Goal: Find specific page/section: Find specific page/section

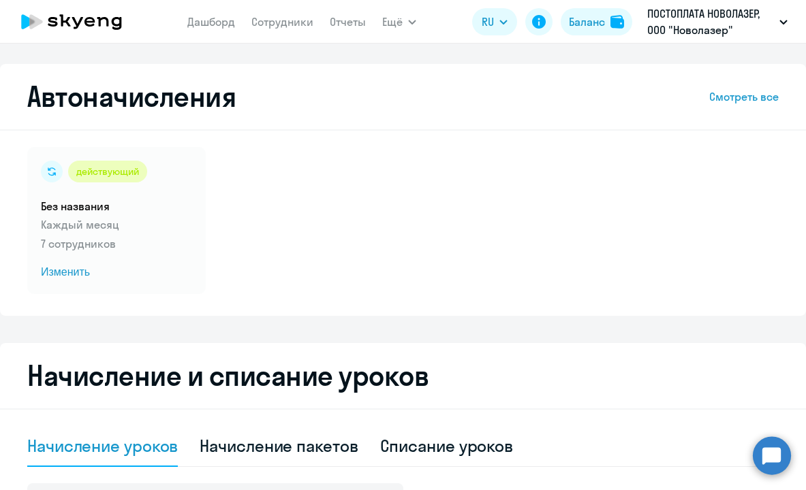
select select "10"
click at [354, 25] on link "Отчеты" at bounding box center [348, 22] width 36 height 14
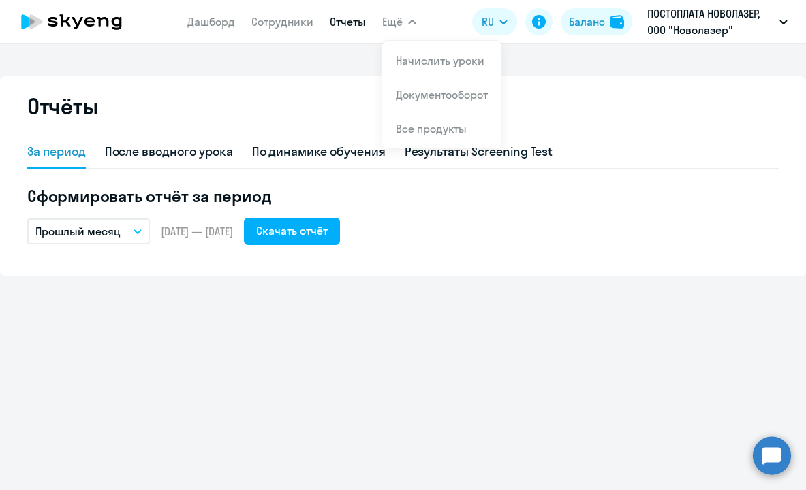
click at [394, 20] on span "Ещё" at bounding box center [392, 22] width 20 height 16
click at [411, 91] on link "Документооборот" at bounding box center [442, 95] width 92 height 14
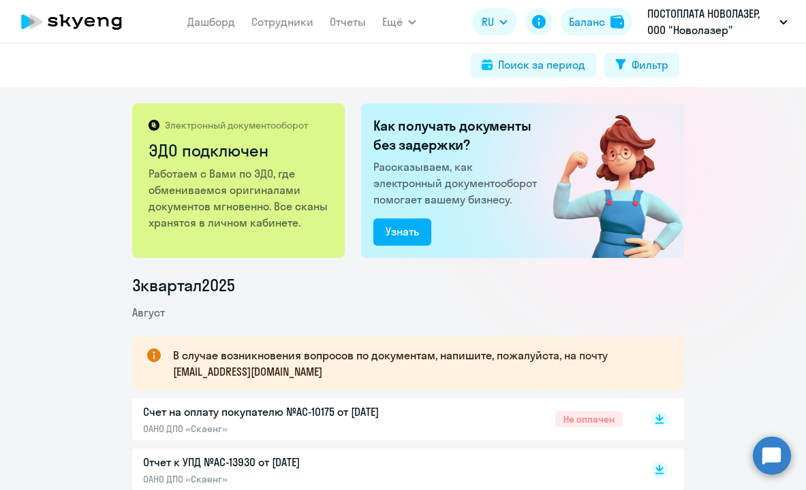
click at [276, 413] on p "Счет на оплату покупателю №AC-10175 от [DATE]" at bounding box center [286, 412] width 286 height 16
